Goal: Navigation & Orientation: Find specific page/section

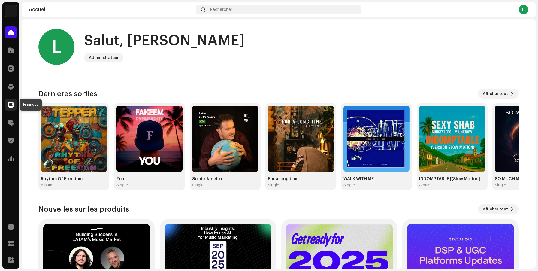
click at [12, 106] on span at bounding box center [11, 104] width 7 height 5
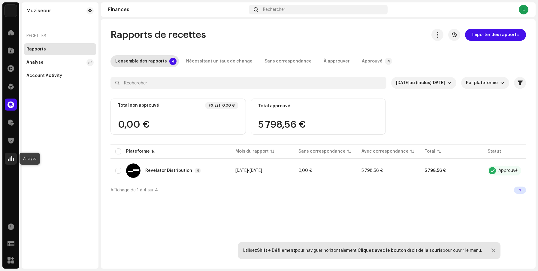
click at [12, 159] on span at bounding box center [11, 158] width 6 height 5
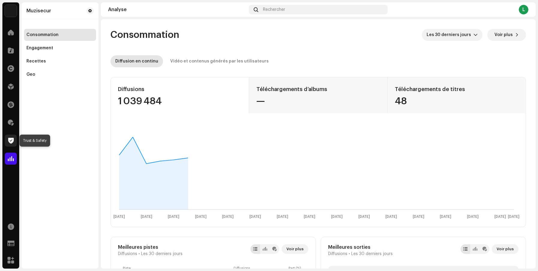
click at [10, 143] on span at bounding box center [11, 140] width 6 height 5
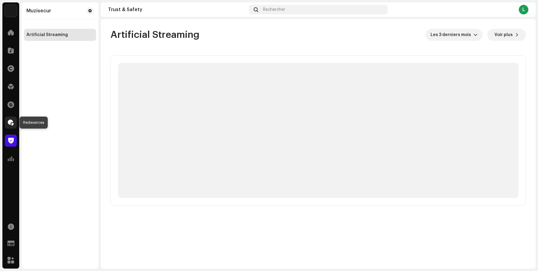
click at [11, 123] on span at bounding box center [11, 122] width 6 height 5
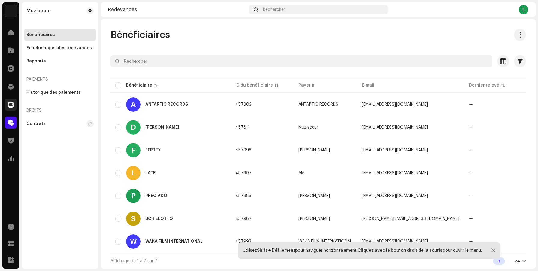
click at [8, 110] on div at bounding box center [11, 104] width 12 height 12
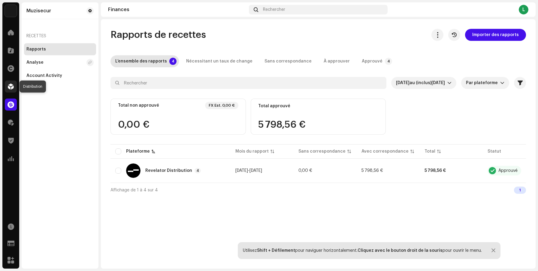
click at [8, 84] on span at bounding box center [11, 86] width 6 height 5
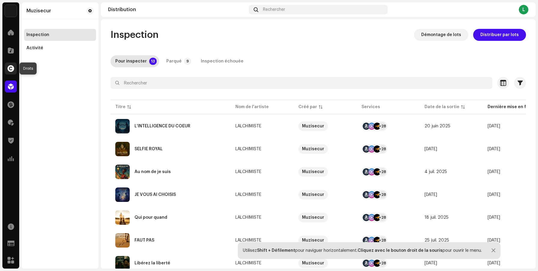
click at [11, 73] on div at bounding box center [11, 68] width 12 height 12
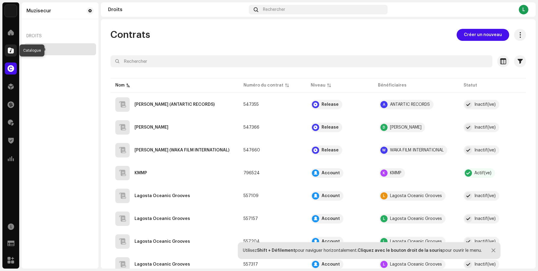
click at [10, 52] on span at bounding box center [11, 50] width 6 height 5
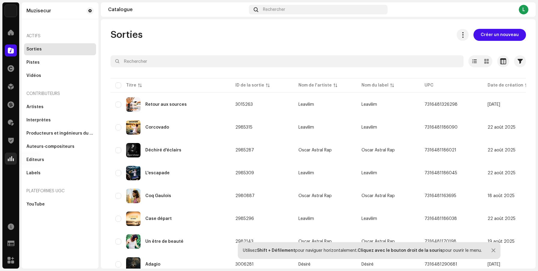
click at [12, 160] on span at bounding box center [11, 158] width 6 height 5
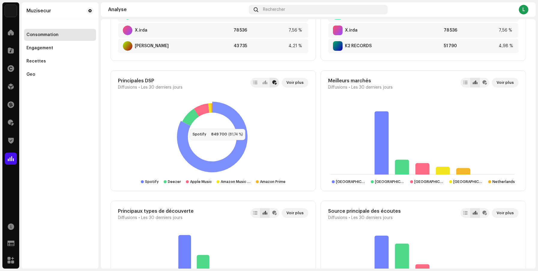
scroll to position [428, 0]
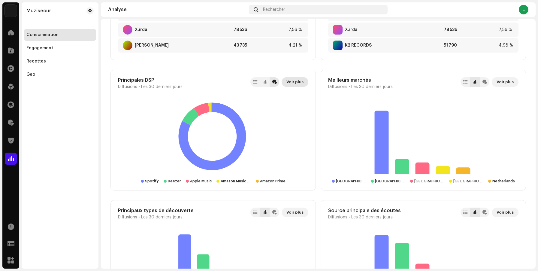
click at [292, 82] on span "Voir plus" at bounding box center [294, 82] width 17 height 12
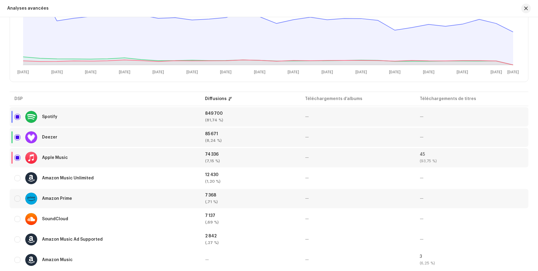
scroll to position [145, 0]
click at [526, 9] on span "button" at bounding box center [526, 8] width 4 height 5
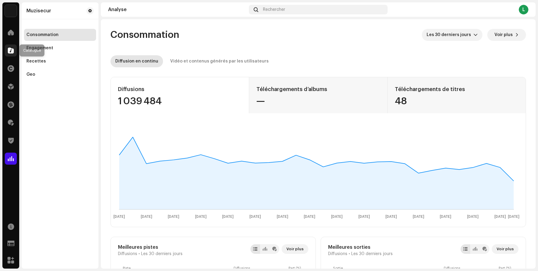
click at [13, 53] on span at bounding box center [11, 50] width 6 height 5
